Goal: Find specific page/section: Find specific page/section

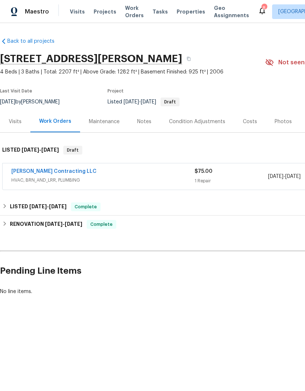
click at [100, 11] on span "Projects" at bounding box center [105, 11] width 23 height 7
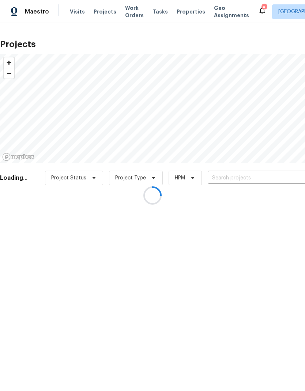
click at [261, 176] on div at bounding box center [152, 195] width 305 height 391
click at [249, 176] on input "text" at bounding box center [249, 177] width 84 height 11
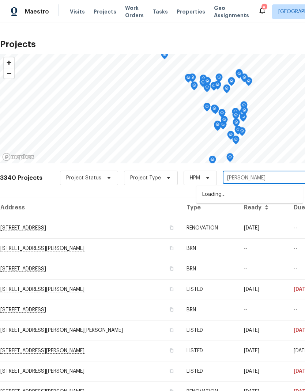
type input "[PERSON_NAME]"
click at [247, 177] on input "text" at bounding box center [264, 177] width 84 height 11
type input "276 green"
click at [214, 197] on li "[STREET_ADDRESS]" at bounding box center [249, 194] width 106 height 12
